Goal: Complete application form

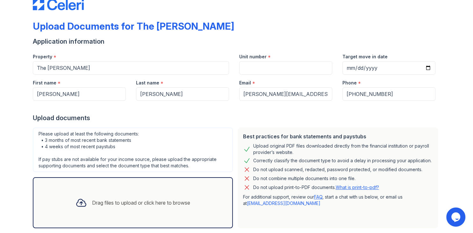
scroll to position [17, 0]
click at [287, 71] on input "Unit number" at bounding box center [285, 67] width 93 height 13
type input "1501"
click at [377, 73] on input "Target move in date" at bounding box center [388, 67] width 93 height 13
click at [430, 70] on input "Target move in date" at bounding box center [388, 67] width 93 height 13
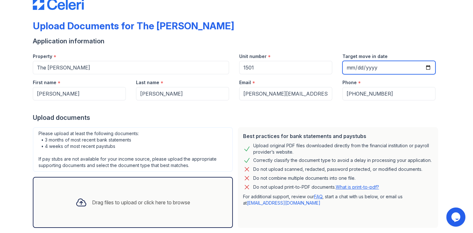
click at [429, 69] on input "Target move in date" at bounding box center [388, 67] width 93 height 13
type input "[DATE]"
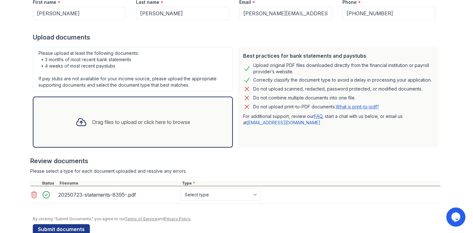
scroll to position [99, 0]
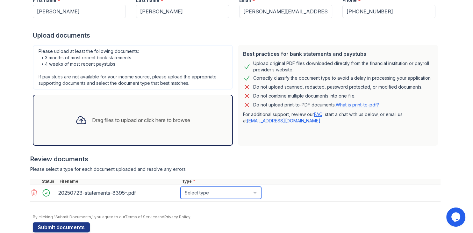
select select "bank_statement"
click option "Bank Statement" at bounding box center [0, 0] width 0 height 0
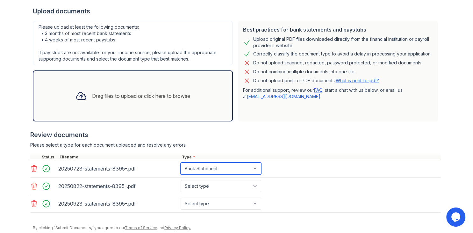
scroll to position [145, 0]
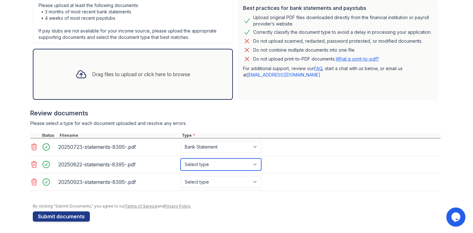
click at [181, 158] on select "Select type Paystub Bank Statement Offer Letter Tax Documents Benefit Award Let…" at bounding box center [221, 164] width 81 height 12
select select "bank_statement"
click option "Bank Statement" at bounding box center [0, 0] width 0 height 0
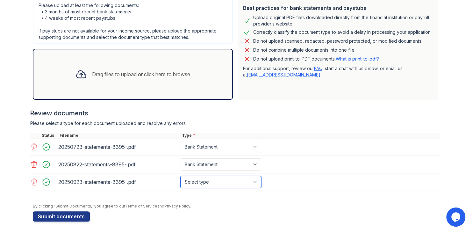
click at [181, 176] on select "Select type Paystub Bank Statement Offer Letter Tax Documents Benefit Award Let…" at bounding box center [221, 182] width 81 height 12
select select "bank_statement"
click option "Bank Statement" at bounding box center [0, 0] width 0 height 0
click at [298, 202] on div at bounding box center [237, 200] width 408 height 6
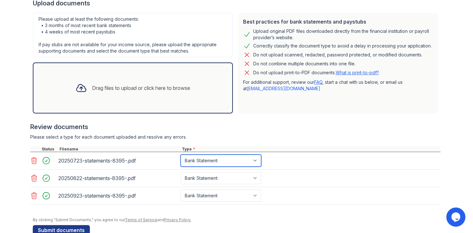
click at [181, 154] on select "Select type Paystub Bank Statement Offer Letter Tax Documents Benefit Award Let…" at bounding box center [221, 160] width 81 height 12
click at [258, 159] on select "Select type Paystub Bank Statement Offer Letter Tax Documents Benefit Award Let…" at bounding box center [221, 160] width 81 height 12
click at [273, 136] on div "Please select a type for each document uploaded and resolve any errors." at bounding box center [235, 137] width 410 height 6
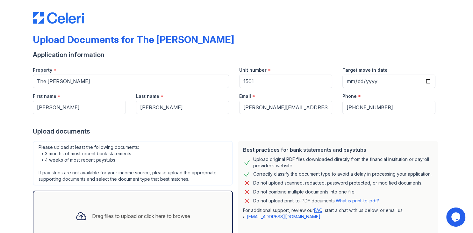
scroll to position [0, 0]
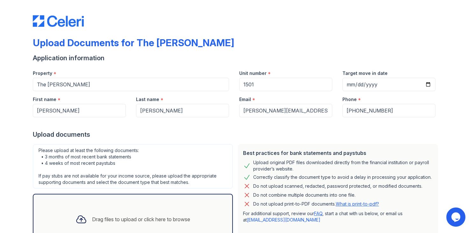
click at [431, 1] on div "Upload Documents for The [PERSON_NAME] Application information Property * The […" at bounding box center [236, 189] width 452 height 379
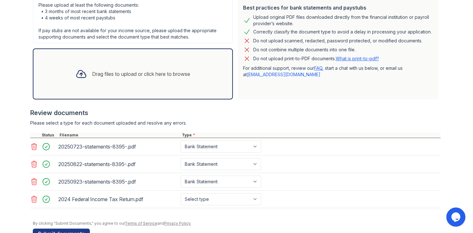
scroll to position [145, 0]
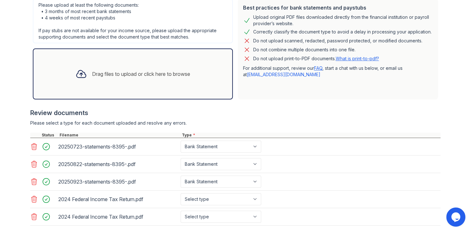
click at [36, 216] on icon at bounding box center [33, 216] width 5 height 6
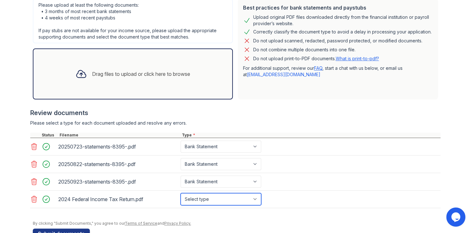
click at [181, 193] on select "Select type Paystub Bank Statement Offer Letter Tax Documents Benefit Award Let…" at bounding box center [221, 199] width 81 height 12
select select "tax_documents"
click option "Tax Documents" at bounding box center [0, 0] width 0 height 0
click at [288, 210] on div at bounding box center [235, 211] width 410 height 6
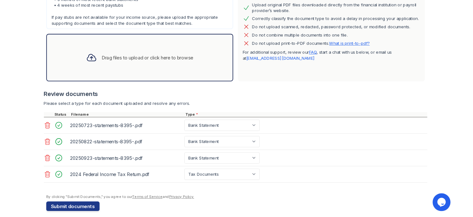
scroll to position [162, 0]
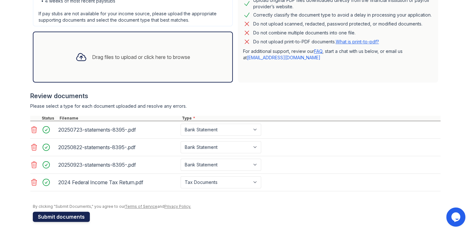
click at [75, 215] on button "Submit documents" at bounding box center [61, 216] width 57 height 10
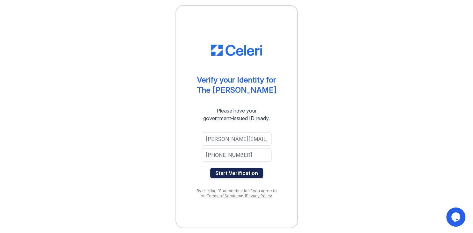
click at [245, 174] on button "Start Verification" at bounding box center [236, 173] width 53 height 10
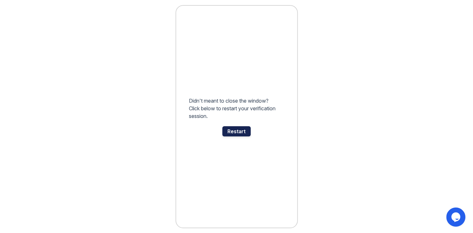
click at [230, 132] on div "Restart" at bounding box center [236, 131] width 28 height 10
